Goal: Transaction & Acquisition: Purchase product/service

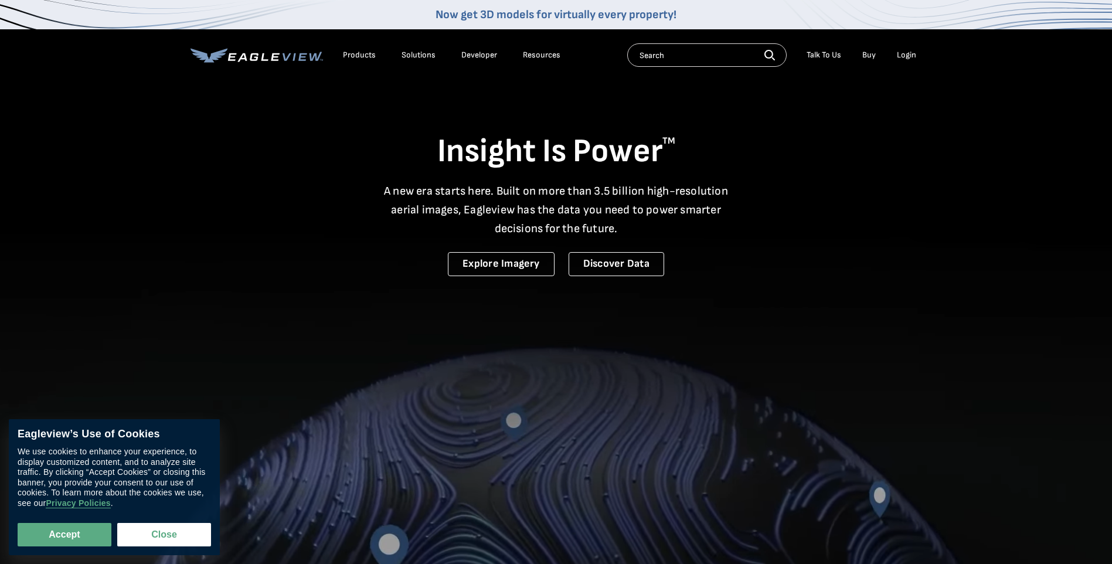
click at [908, 55] on div "Login" at bounding box center [906, 55] width 19 height 11
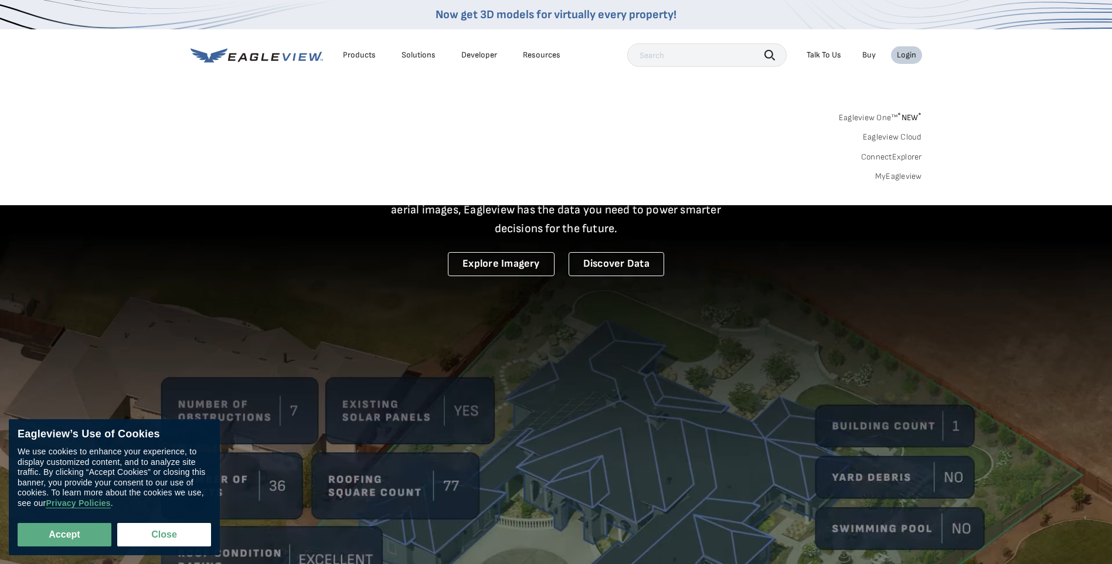
click at [892, 178] on link "MyEagleview" at bounding box center [898, 176] width 47 height 11
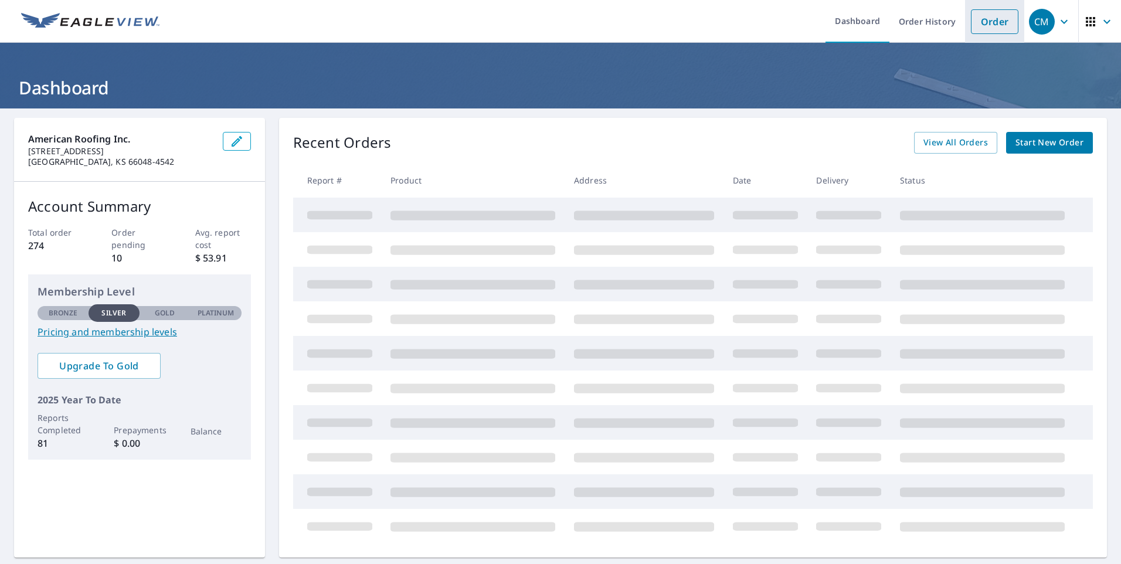
click at [984, 24] on link "Order" at bounding box center [994, 21] width 47 height 25
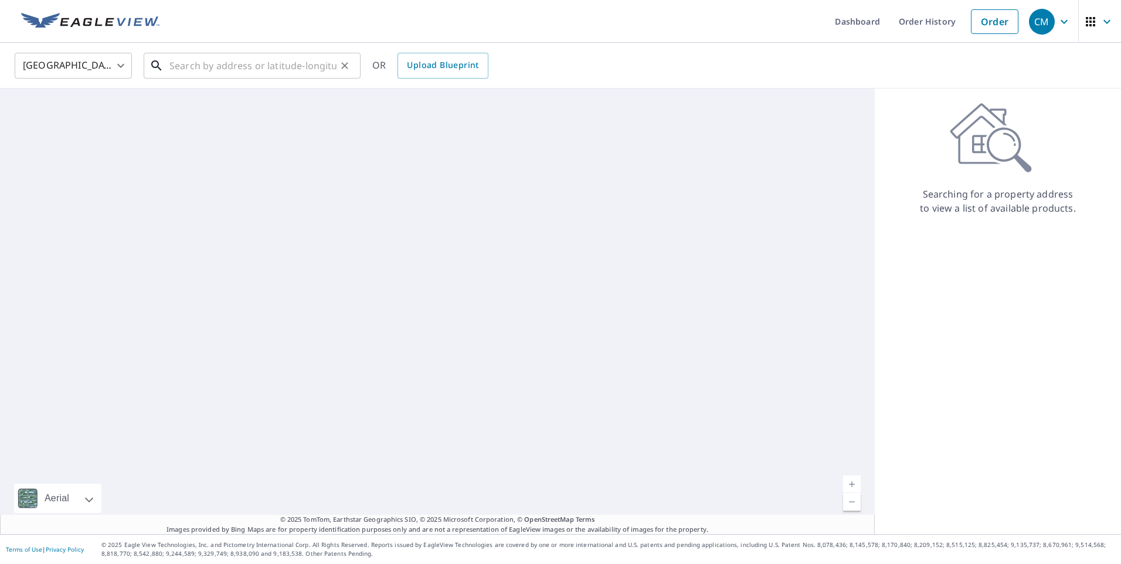
click at [320, 59] on input "text" at bounding box center [252, 65] width 167 height 33
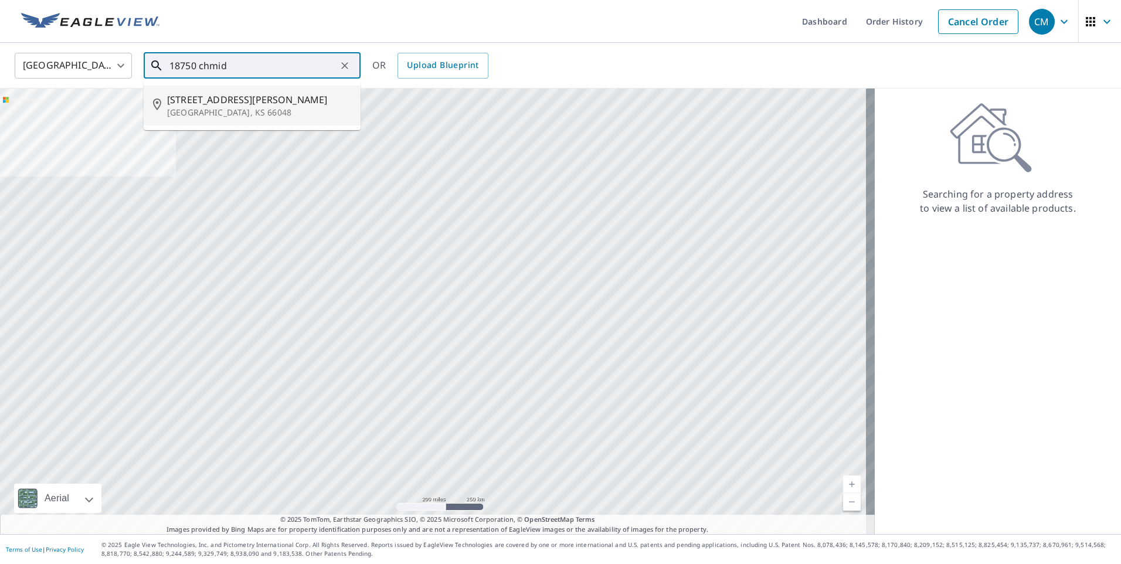
click at [220, 114] on p "Leavenworth, KS 66048" at bounding box center [259, 113] width 184 height 12
type input "18750 Chmidling Dr Leavenworth, KS 66048"
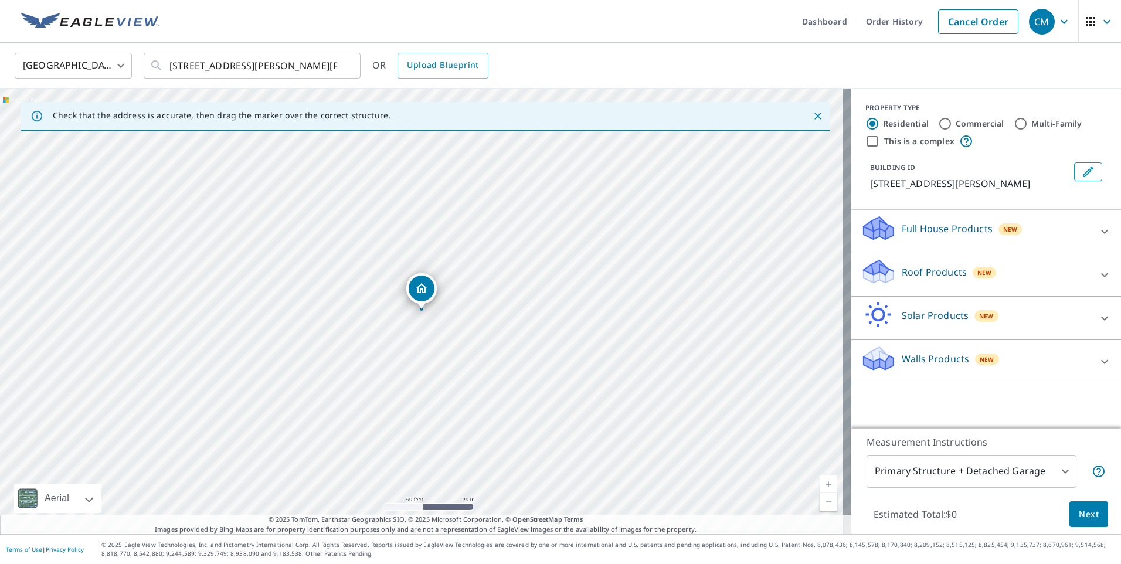
click at [931, 279] on p "Roof Products" at bounding box center [933, 272] width 65 height 14
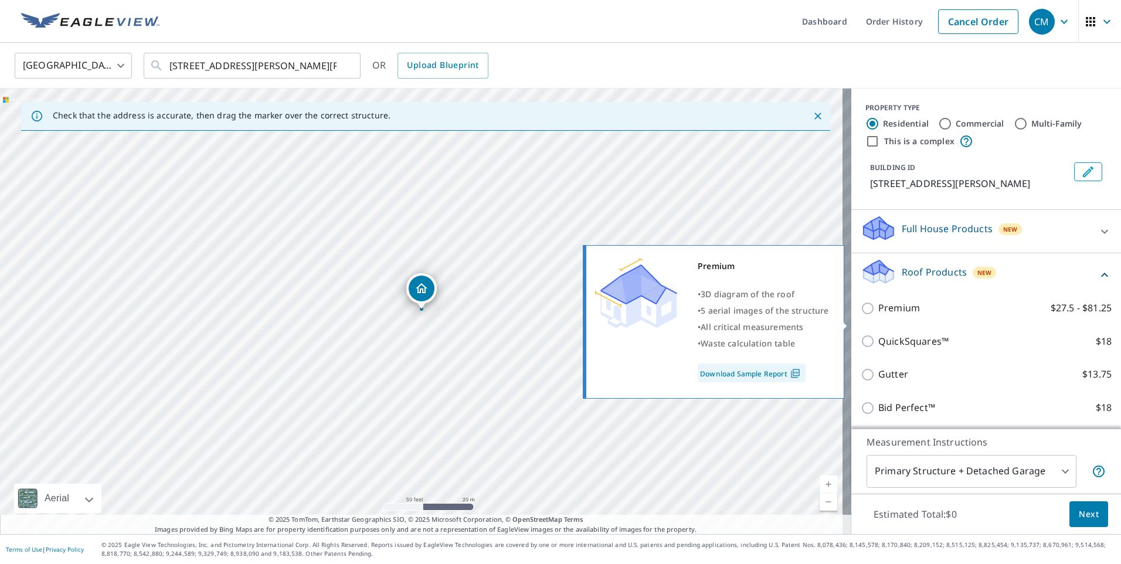
click at [880, 315] on p "Premium" at bounding box center [899, 308] width 42 height 15
click at [878, 315] on input "Premium $27.5 - $81.25" at bounding box center [869, 308] width 18 height 14
checkbox input "true"
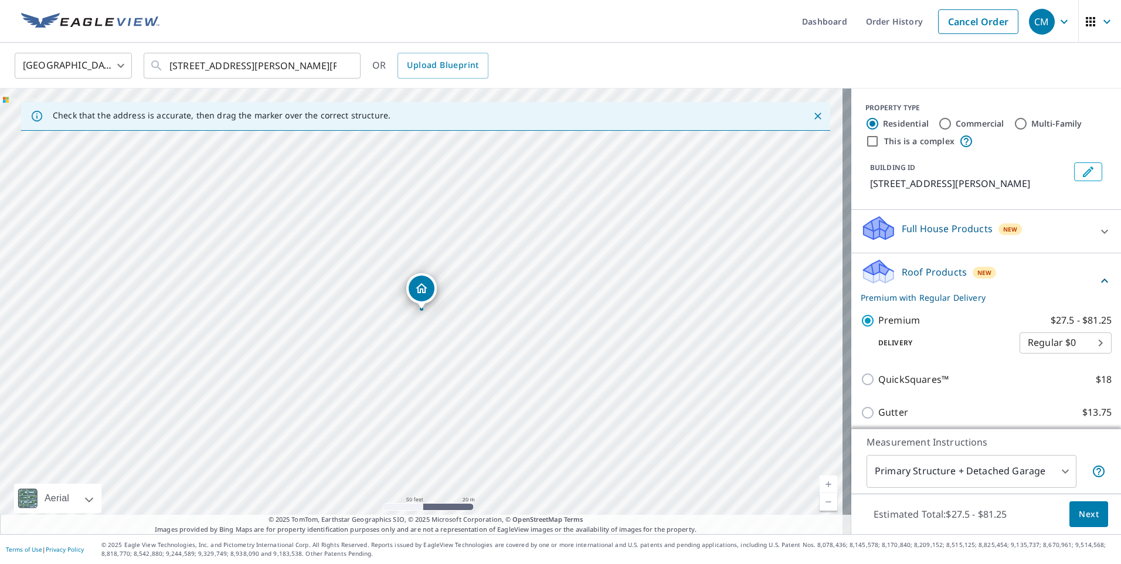
click at [1087, 517] on span "Next" at bounding box center [1088, 514] width 20 height 15
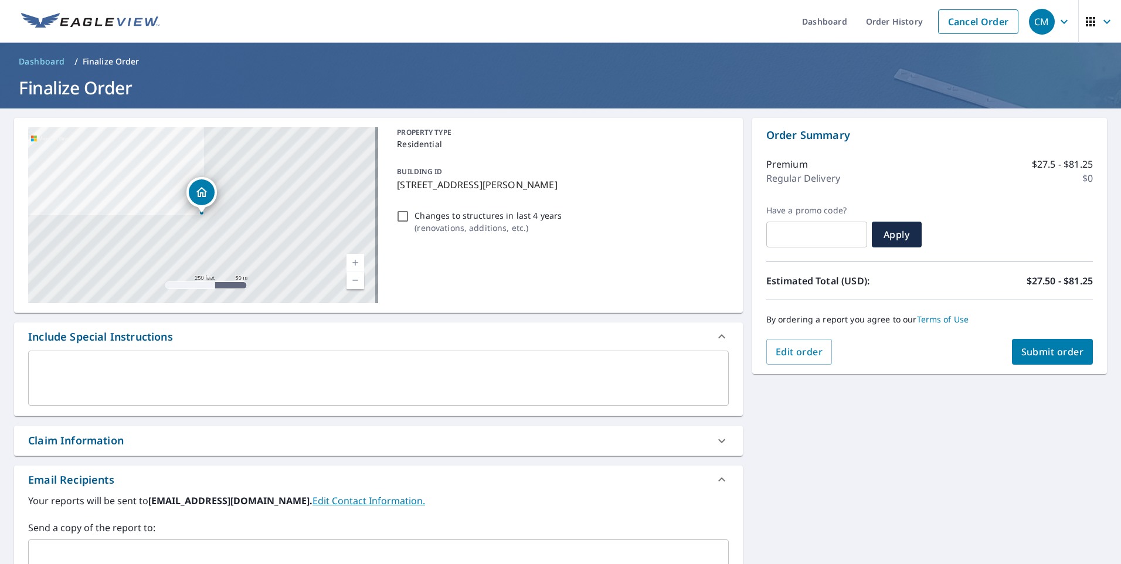
click at [1041, 351] on span "Submit order" at bounding box center [1052, 351] width 63 height 13
